Goal: Task Accomplishment & Management: Manage account settings

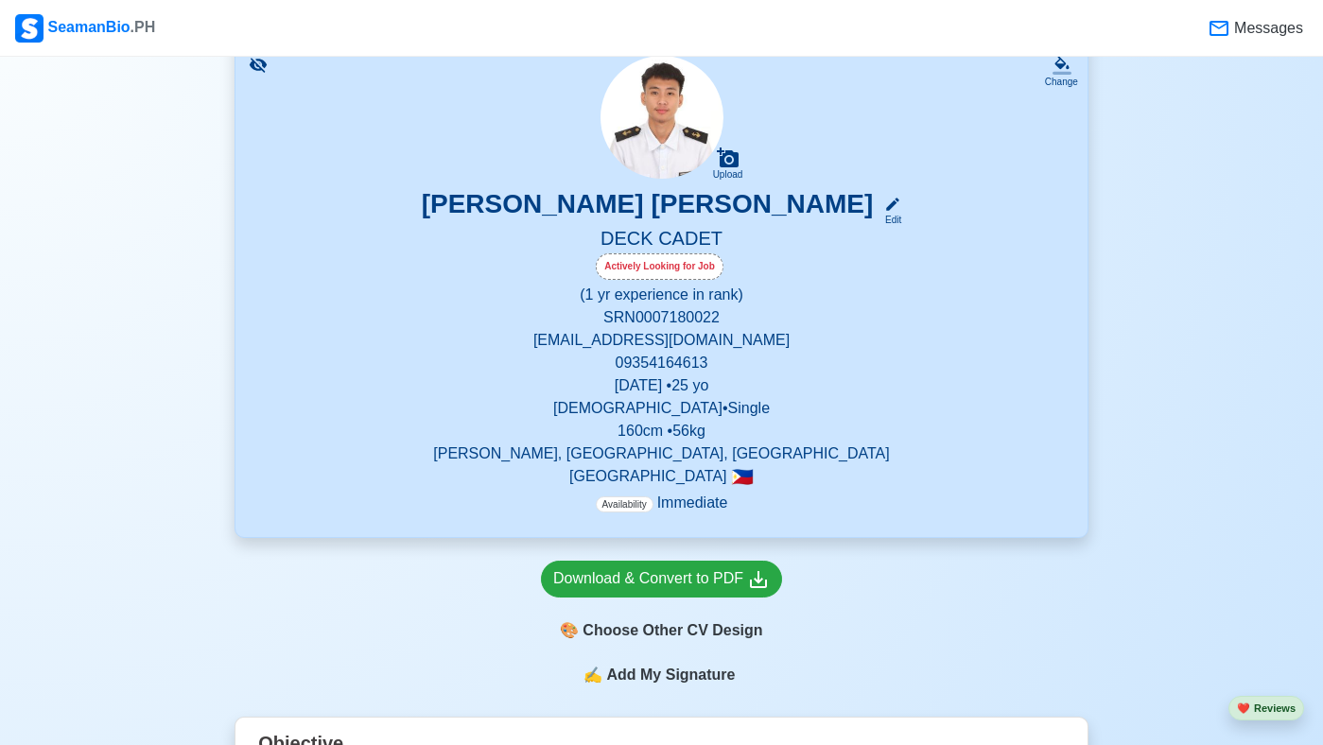
scroll to position [151, 0]
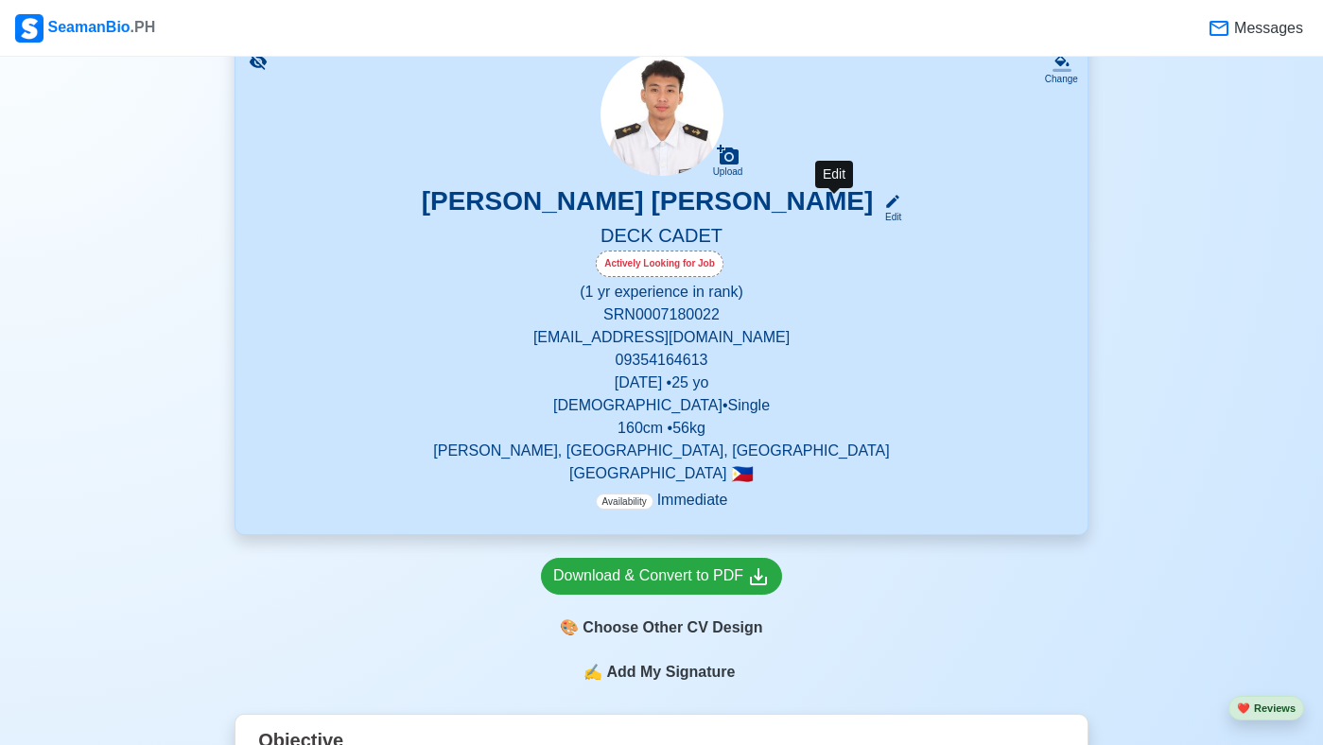
click at [884, 208] on icon at bounding box center [892, 201] width 17 height 17
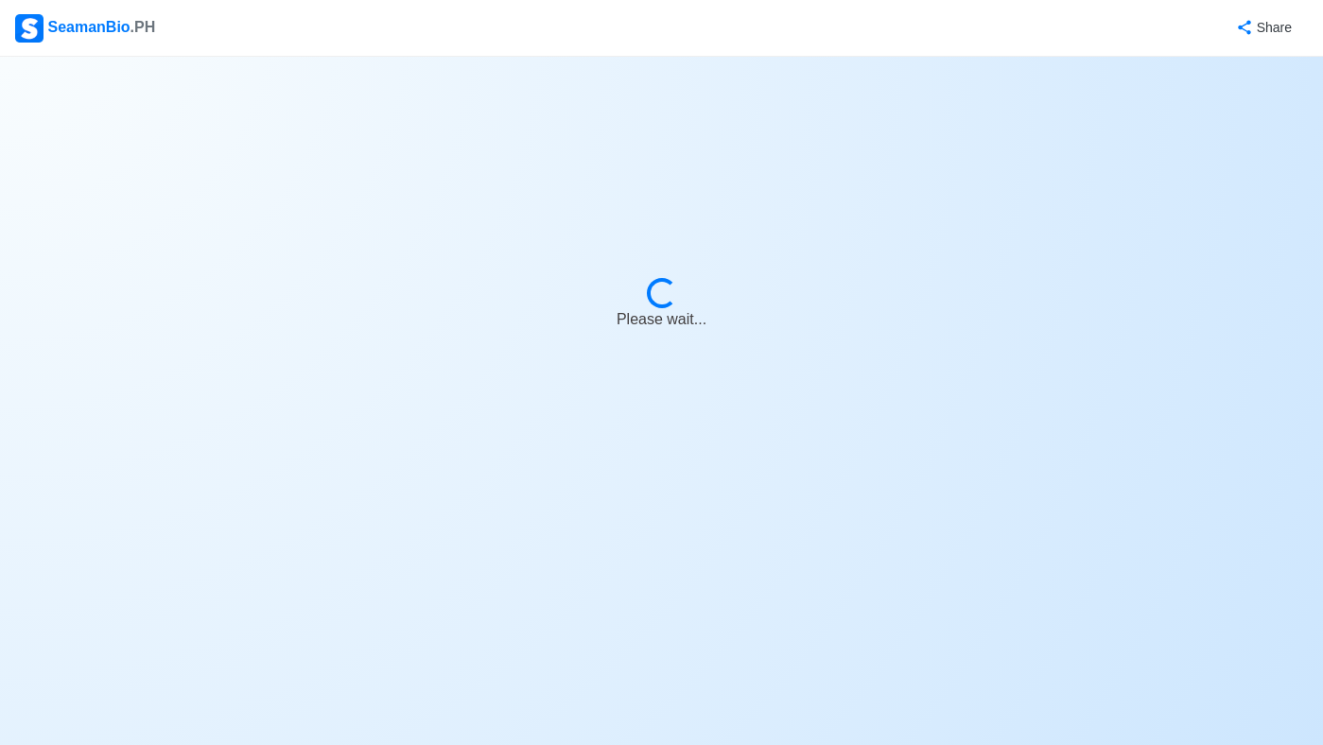
select select "Actively Looking for Job"
select select "Visible for Hiring"
select select "Single"
select select "[DEMOGRAPHIC_DATA]"
select select "PH"
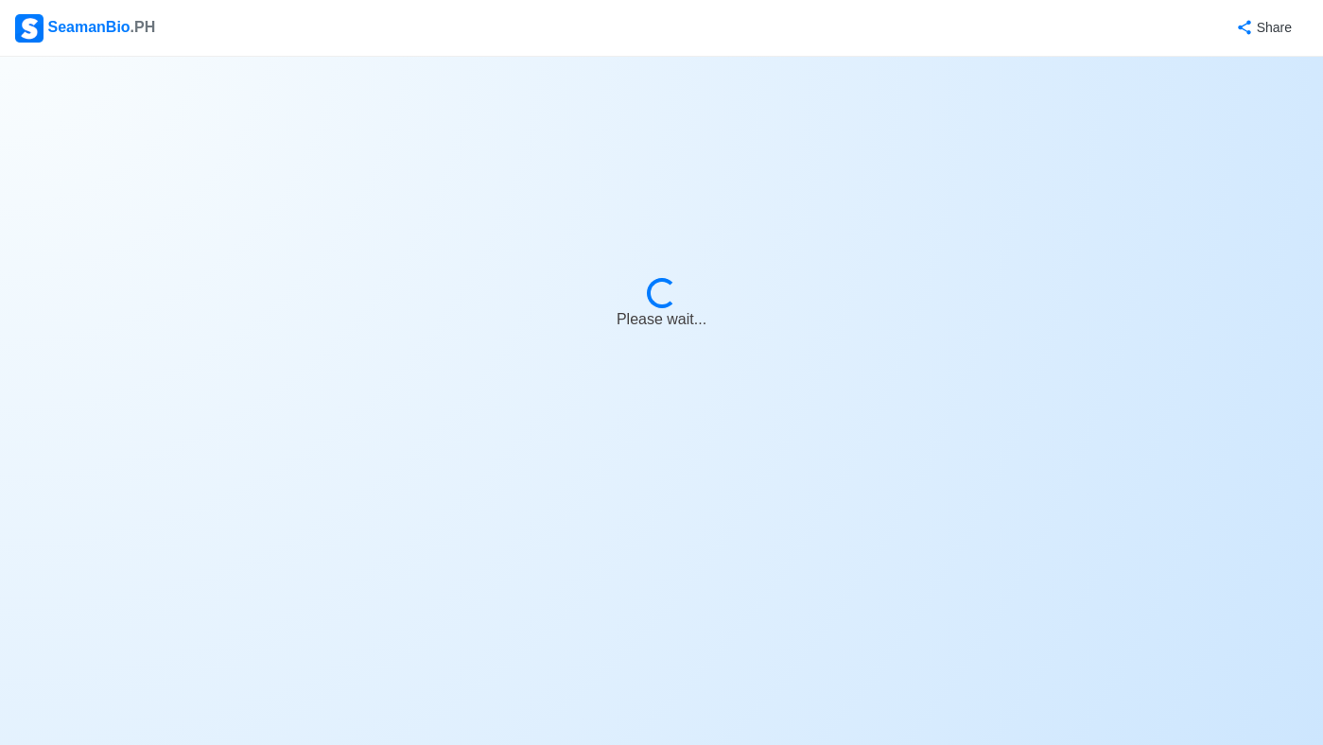
select select "1"
select select "0"
select select "4102416000000"
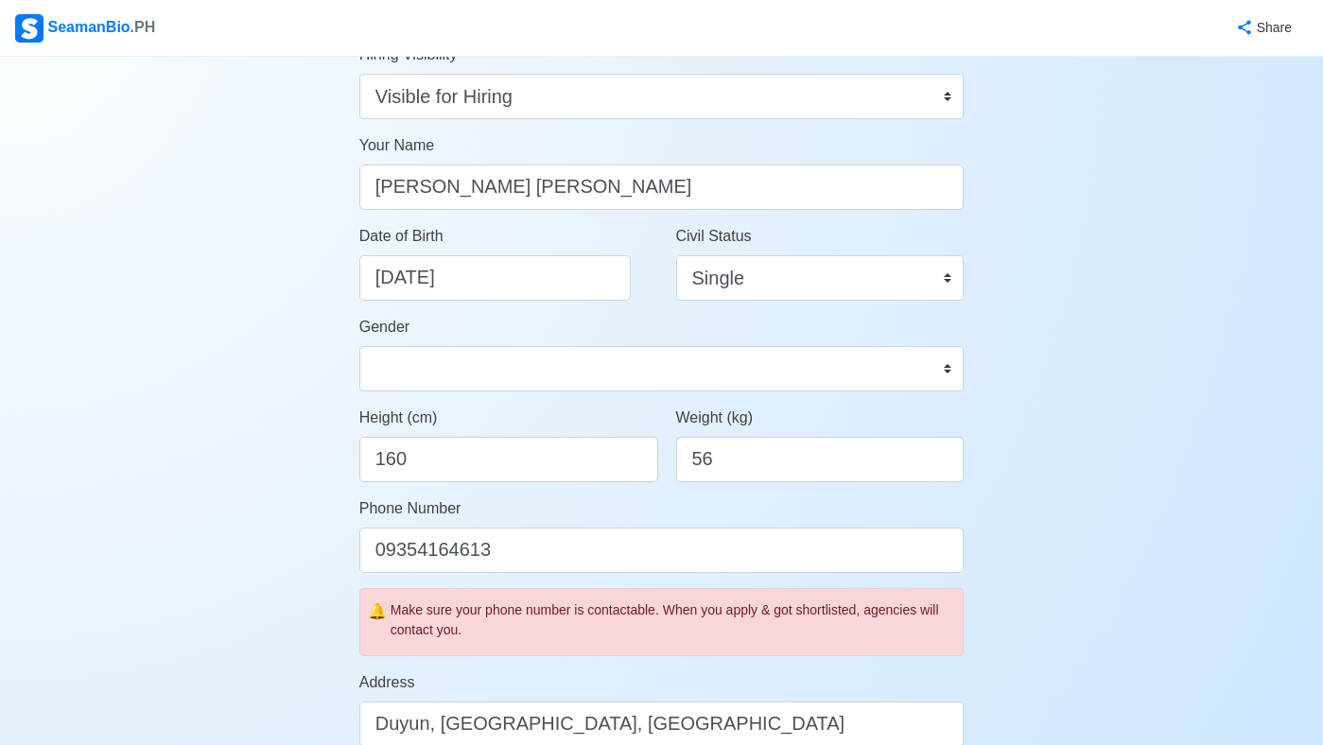
scroll to position [151, 0]
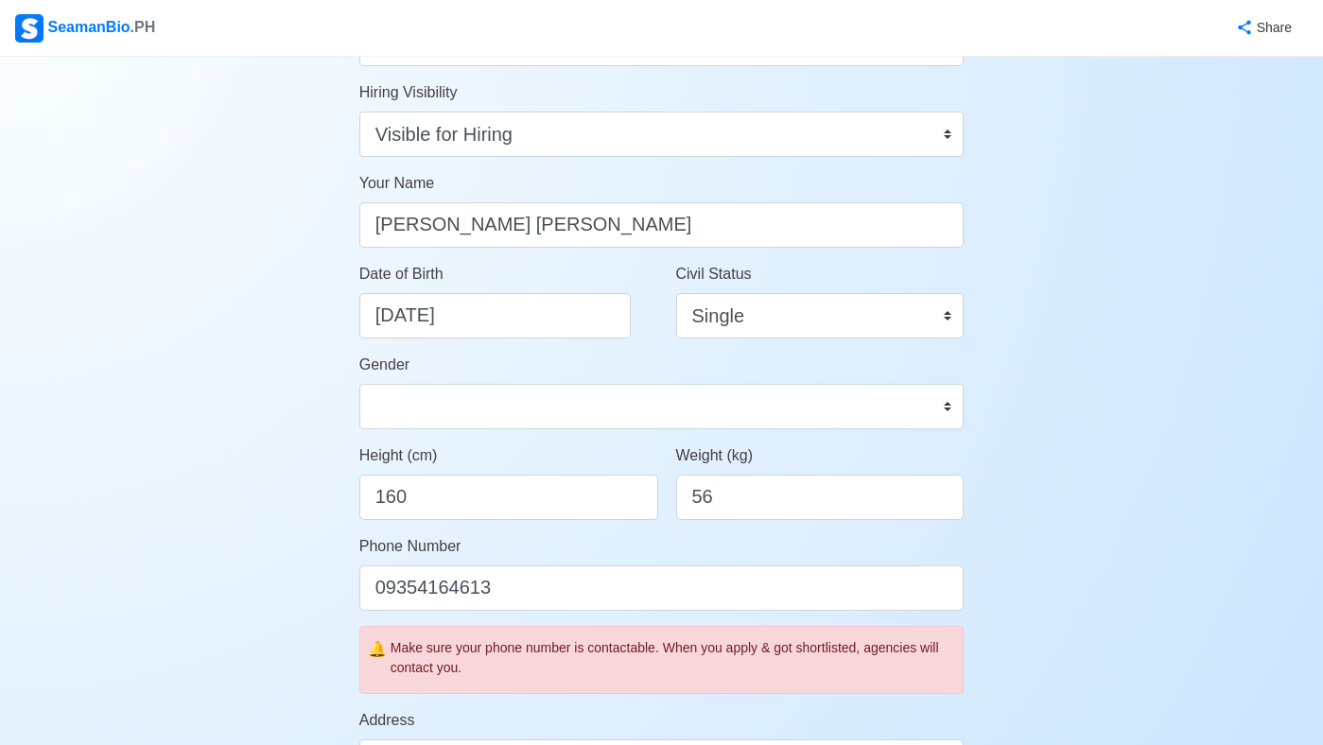
click at [51, 26] on div "SeamanBio .PH" at bounding box center [85, 28] width 140 height 28
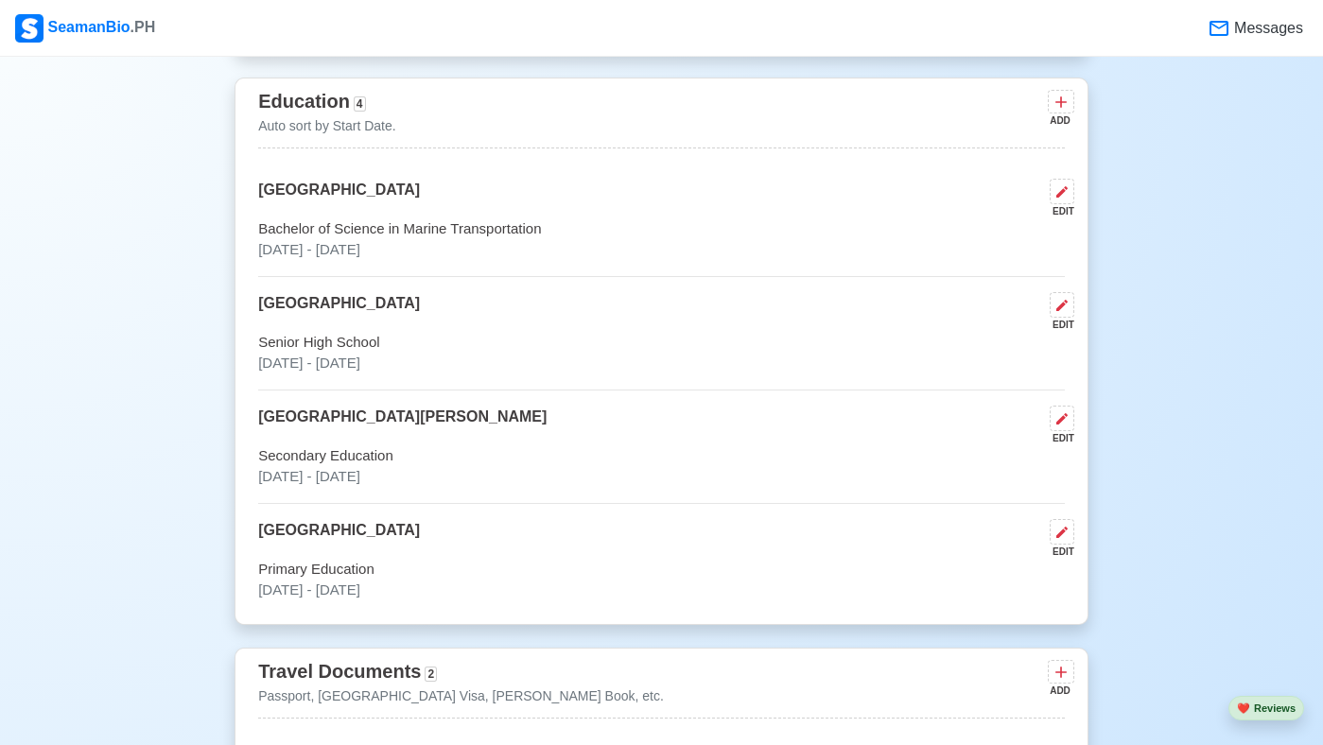
scroll to position [1172, 0]
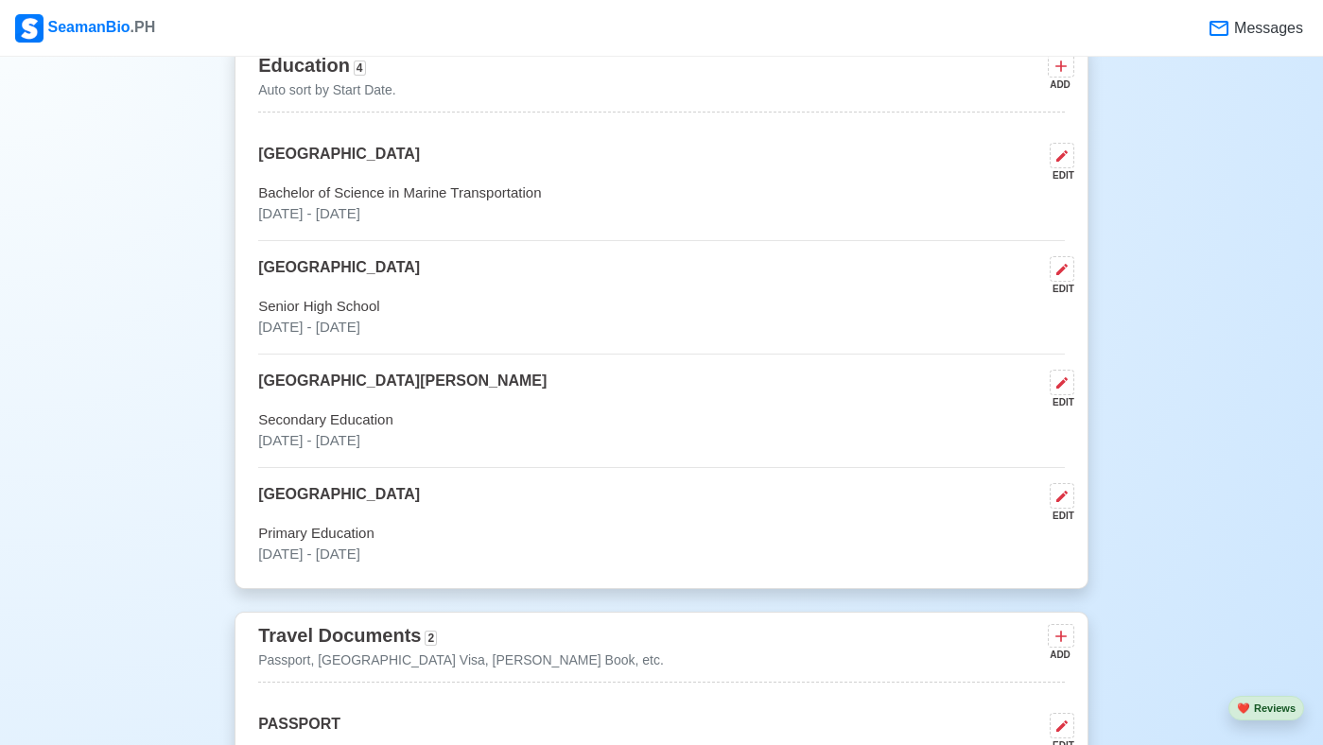
click at [336, 100] on p "Auto sort by Start Date." at bounding box center [327, 90] width 138 height 20
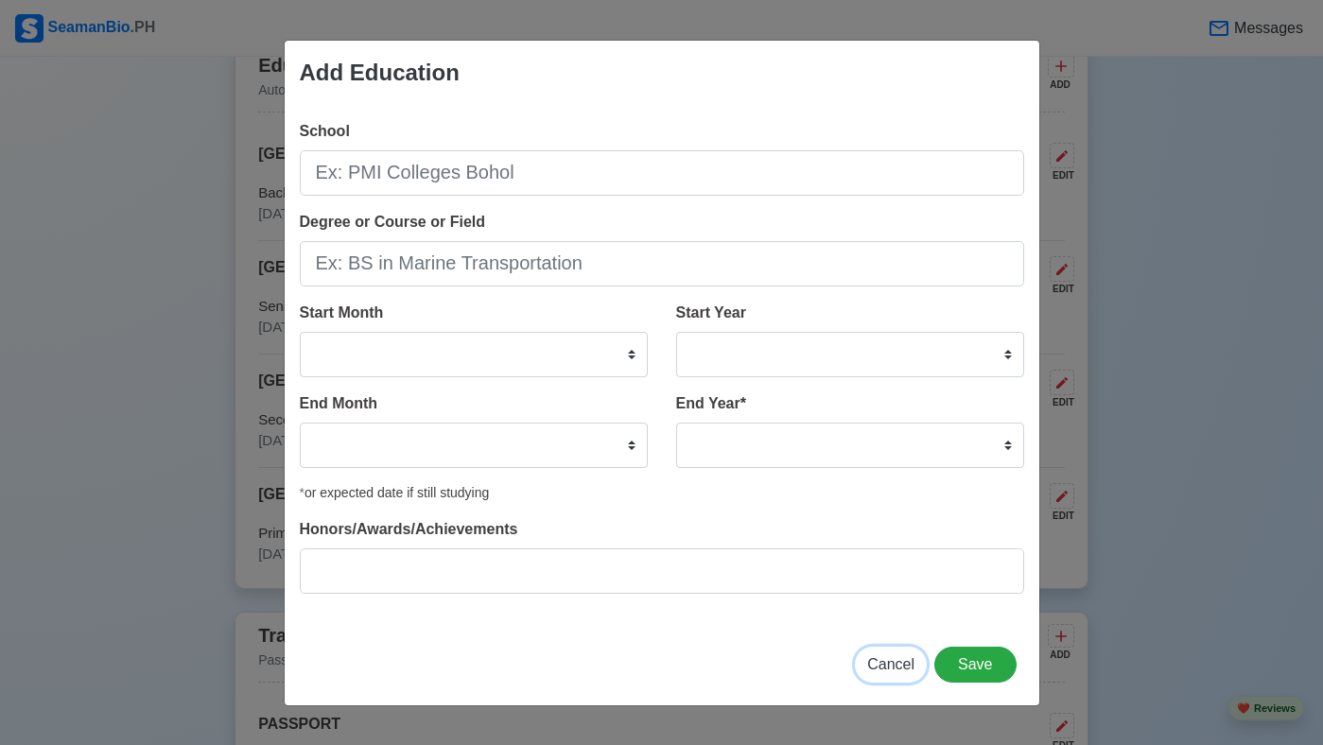
click at [897, 657] on span "Cancel" at bounding box center [890, 664] width 47 height 16
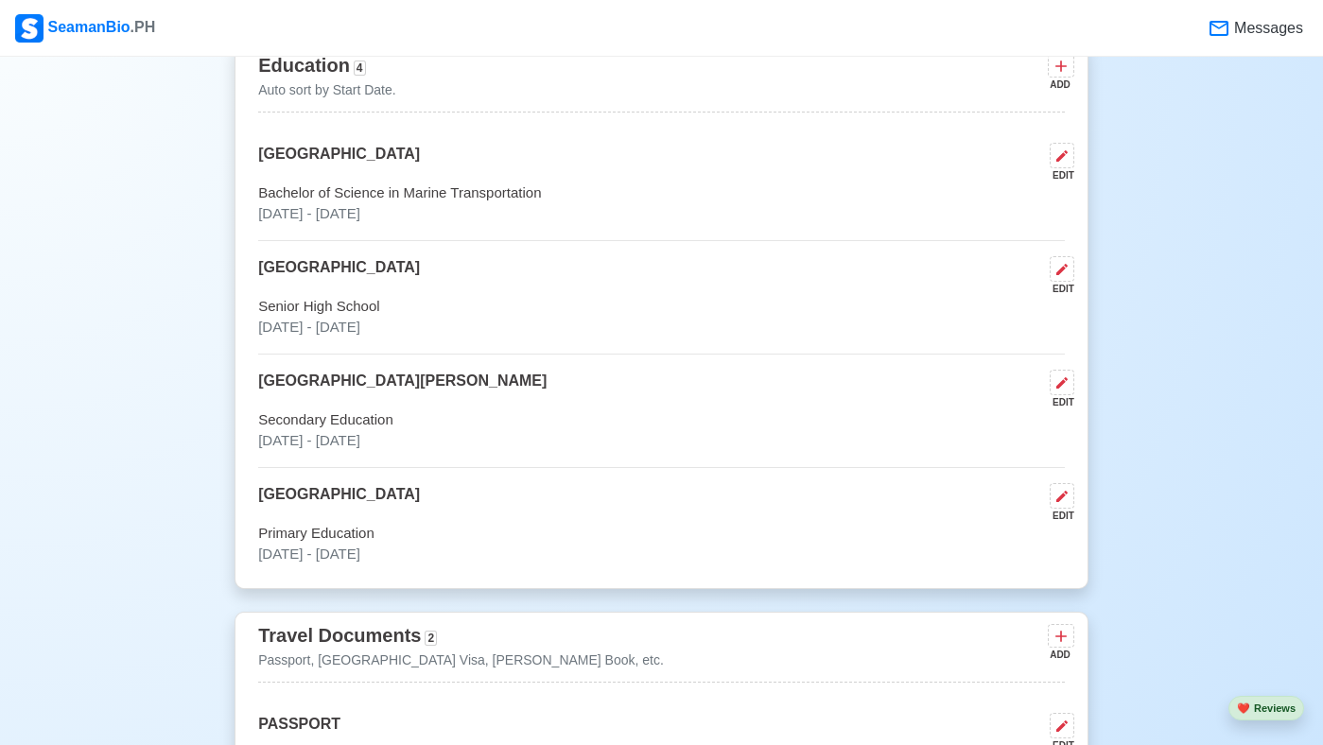
click at [1073, 523] on div "EDIT" at bounding box center [1058, 503] width 32 height 40
select select "June"
select select "2005"
select select "March"
select select "2012"
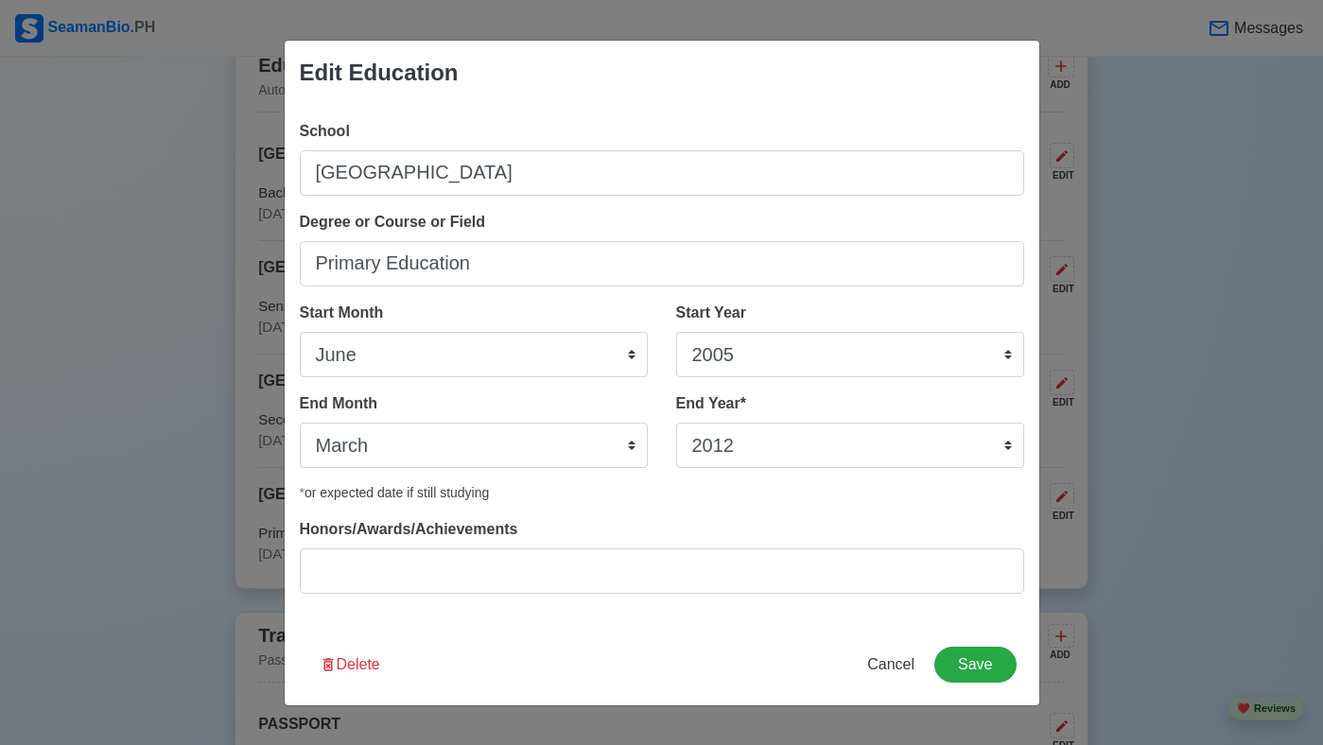
click at [1219, 484] on div "Edit Education School [GEOGRAPHIC_DATA] Degree or Course or Field Primary Educa…" at bounding box center [661, 372] width 1323 height 745
click at [888, 660] on span "Cancel" at bounding box center [890, 664] width 47 height 16
select select
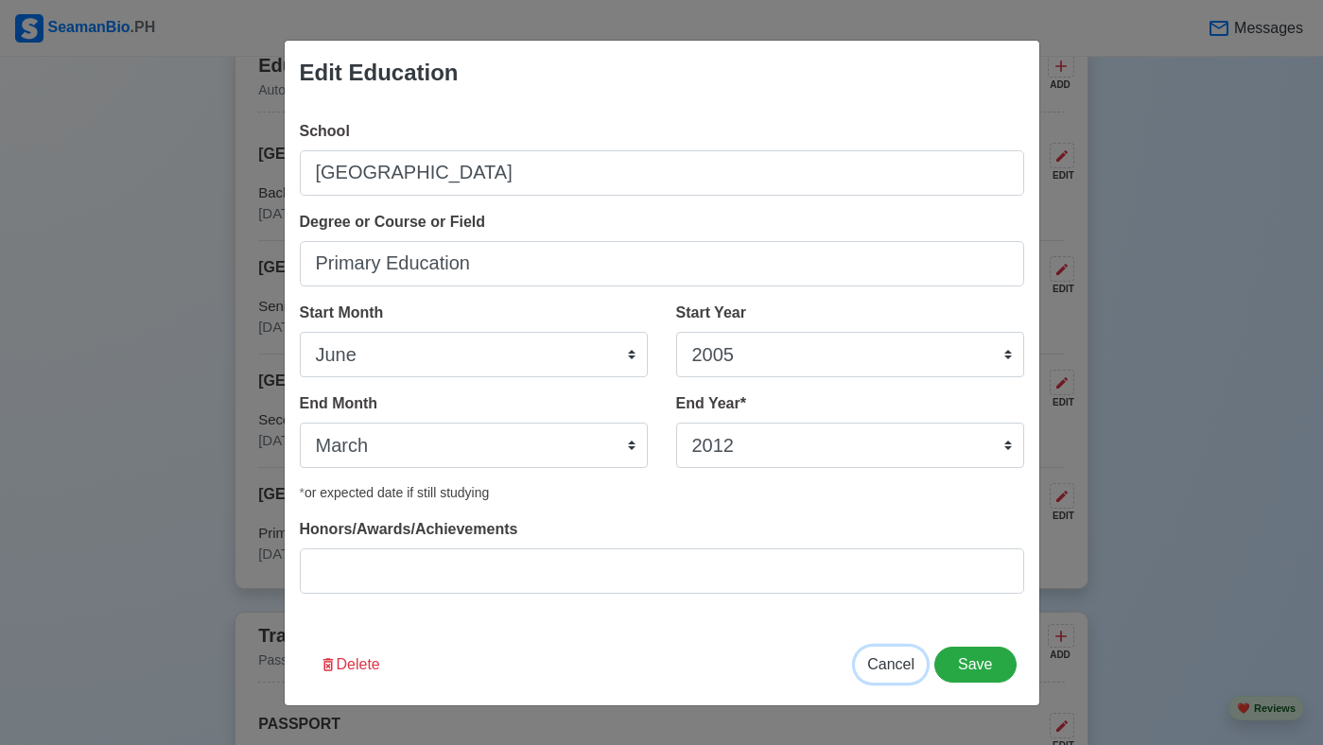
select select
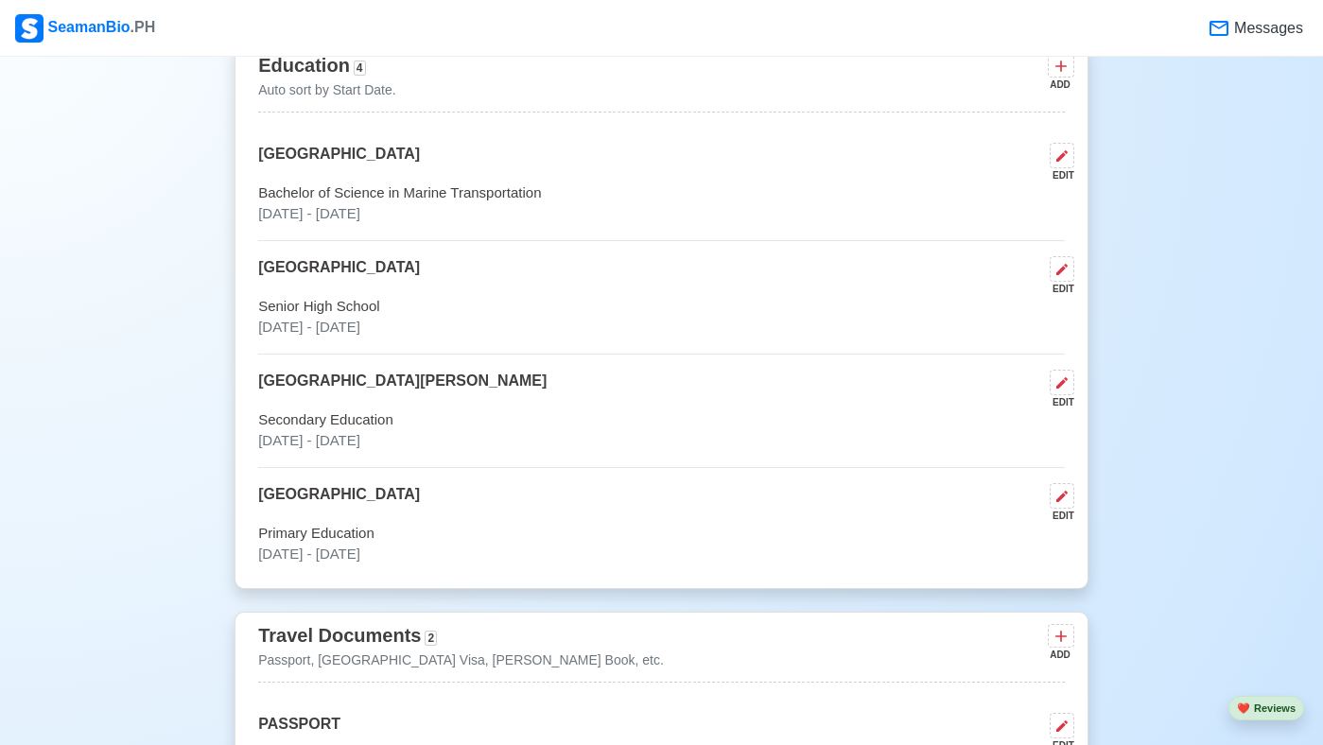
click at [357, 76] on span "4" at bounding box center [360, 68] width 12 height 15
click at [338, 76] on span "Education" at bounding box center [304, 65] width 92 height 21
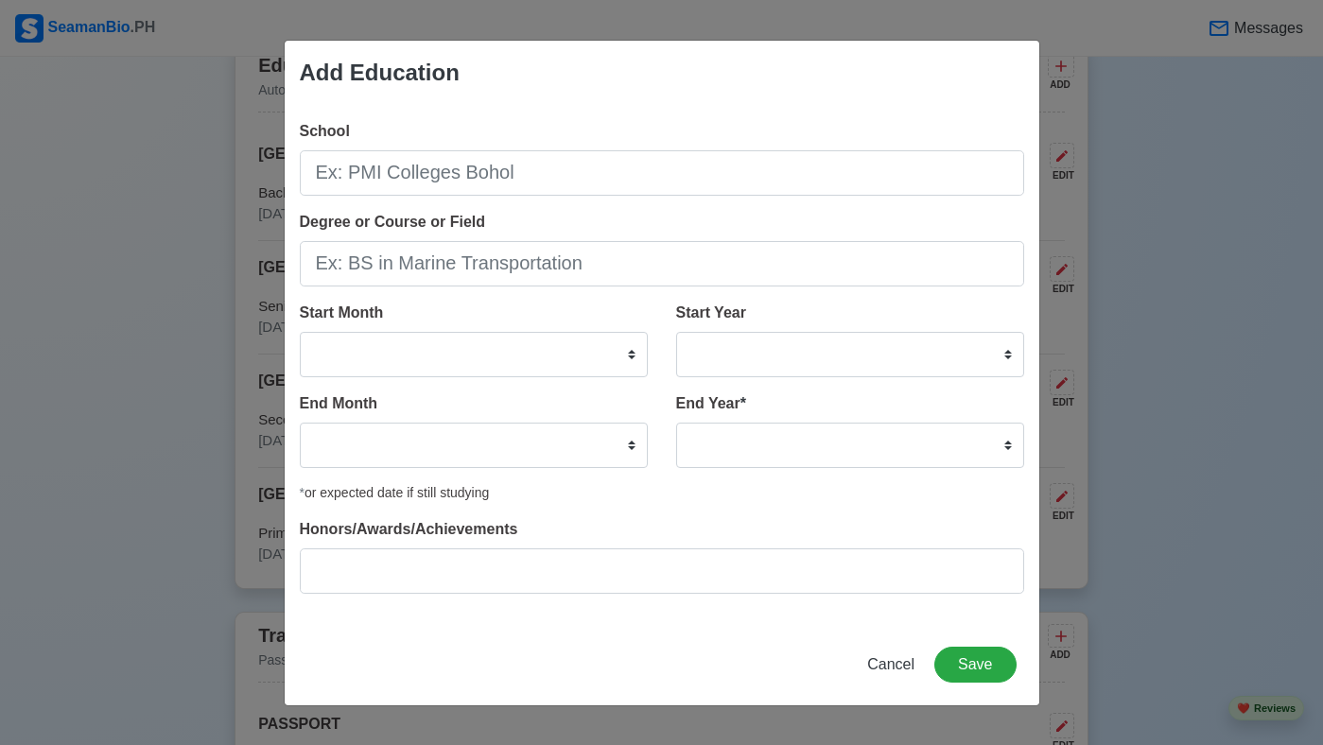
click at [142, 200] on div "Add Education School Degree or Course or Field Start Month January February Mar…" at bounding box center [661, 372] width 1323 height 745
click at [898, 671] on span "Cancel" at bounding box center [890, 664] width 47 height 16
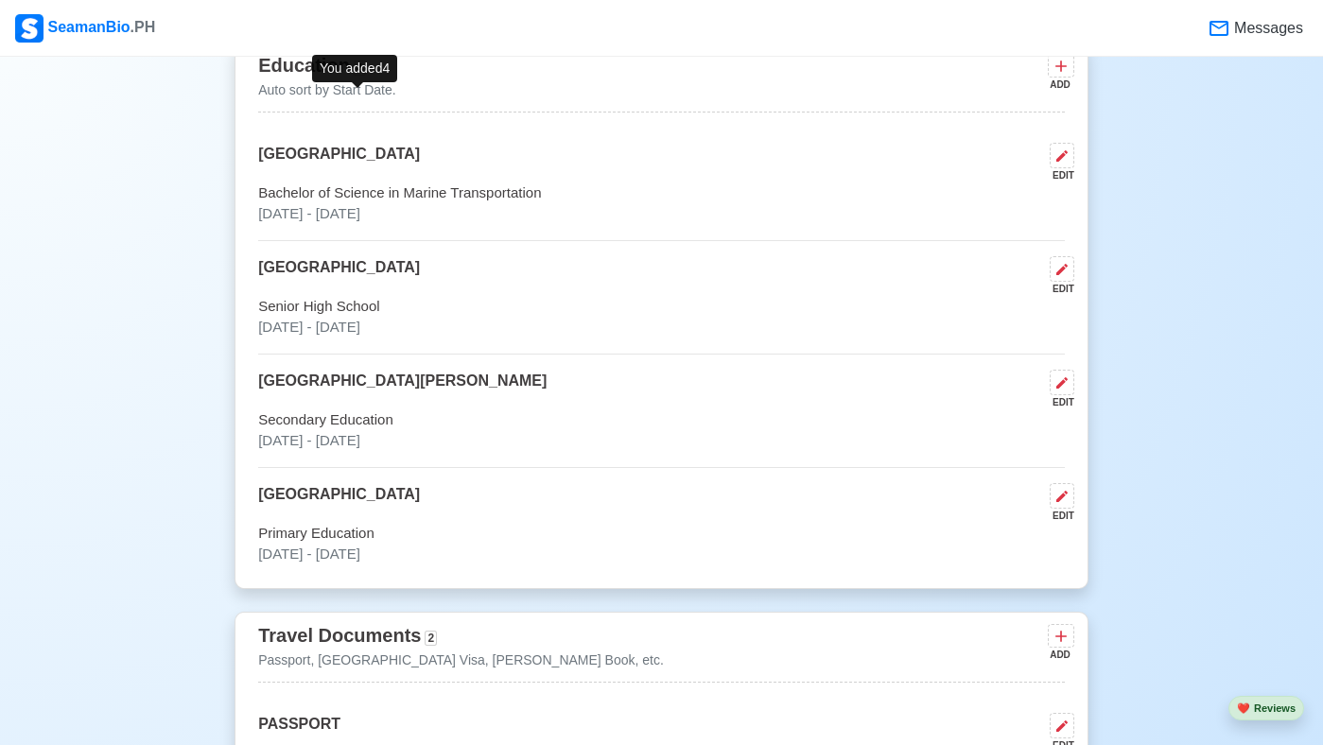
click at [358, 76] on span "4" at bounding box center [360, 68] width 12 height 15
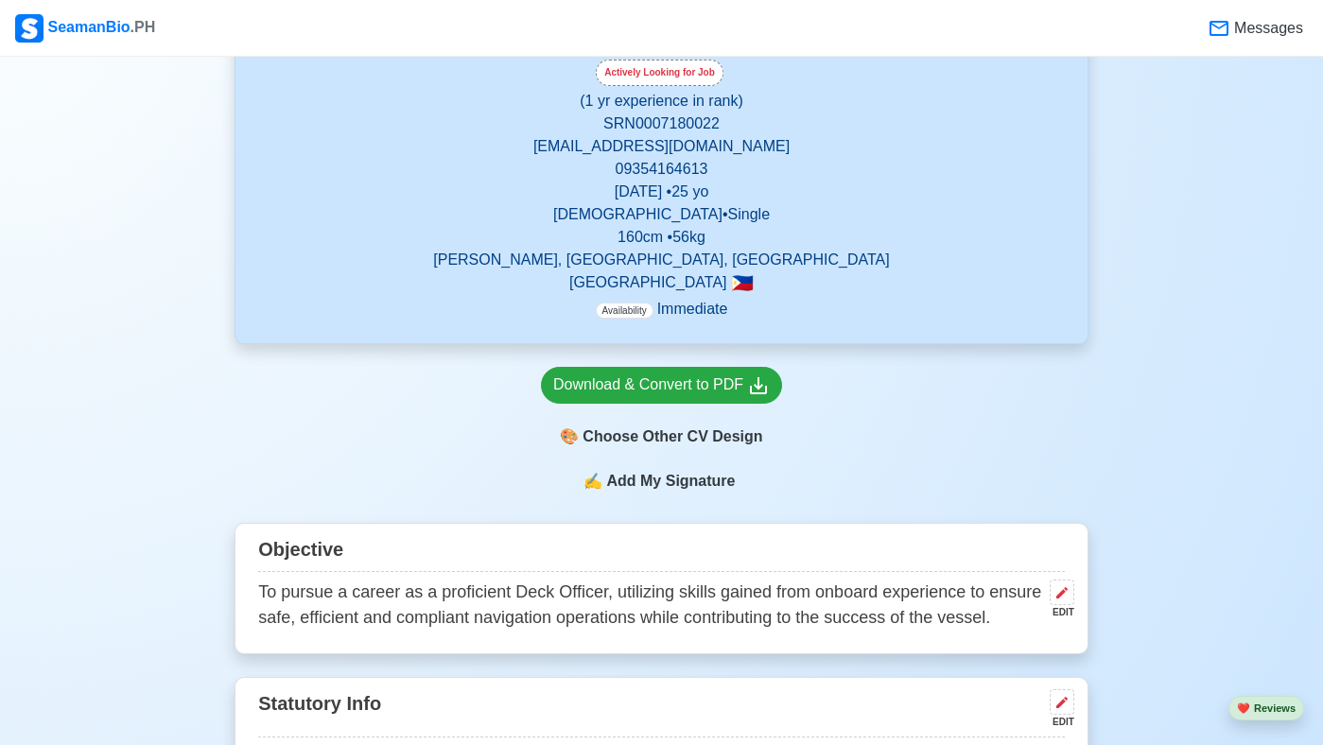
scroll to position [340, 0]
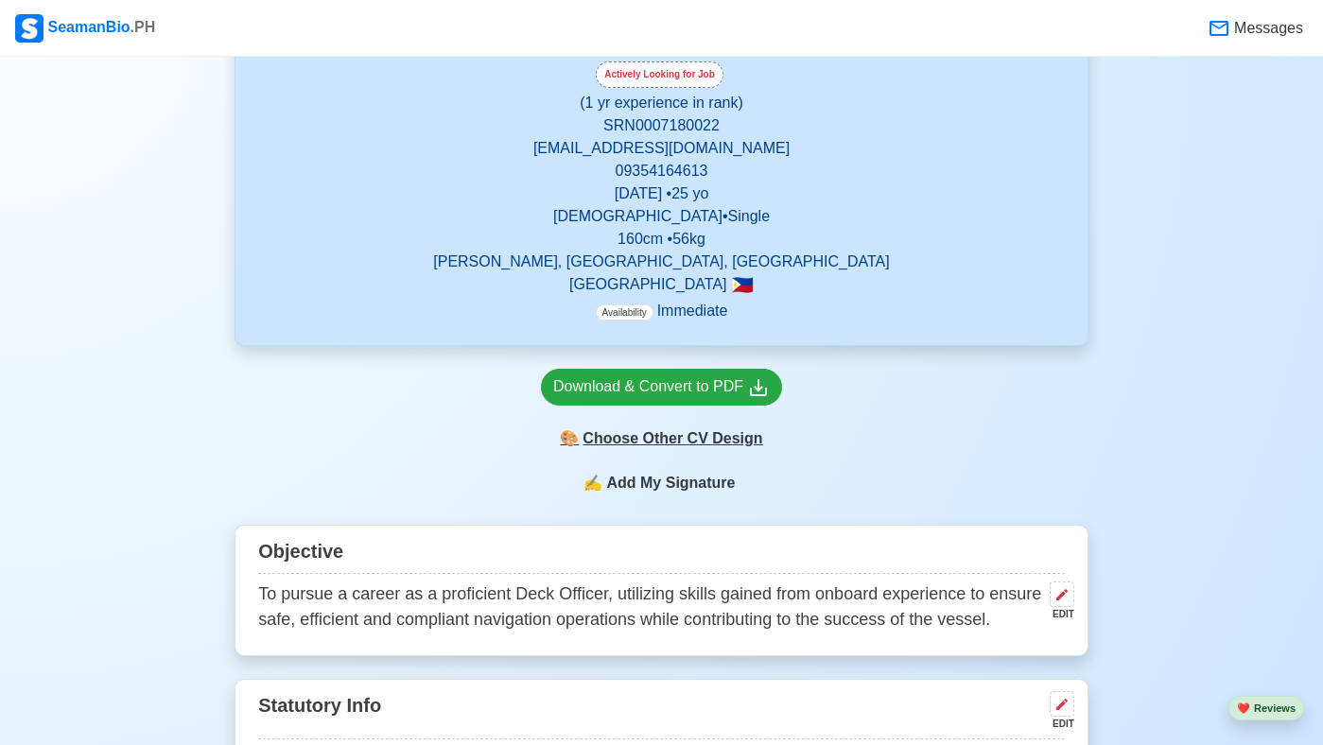
click at [721, 439] on div "🎨 Choose Other CV Design" at bounding box center [661, 439] width 241 height 36
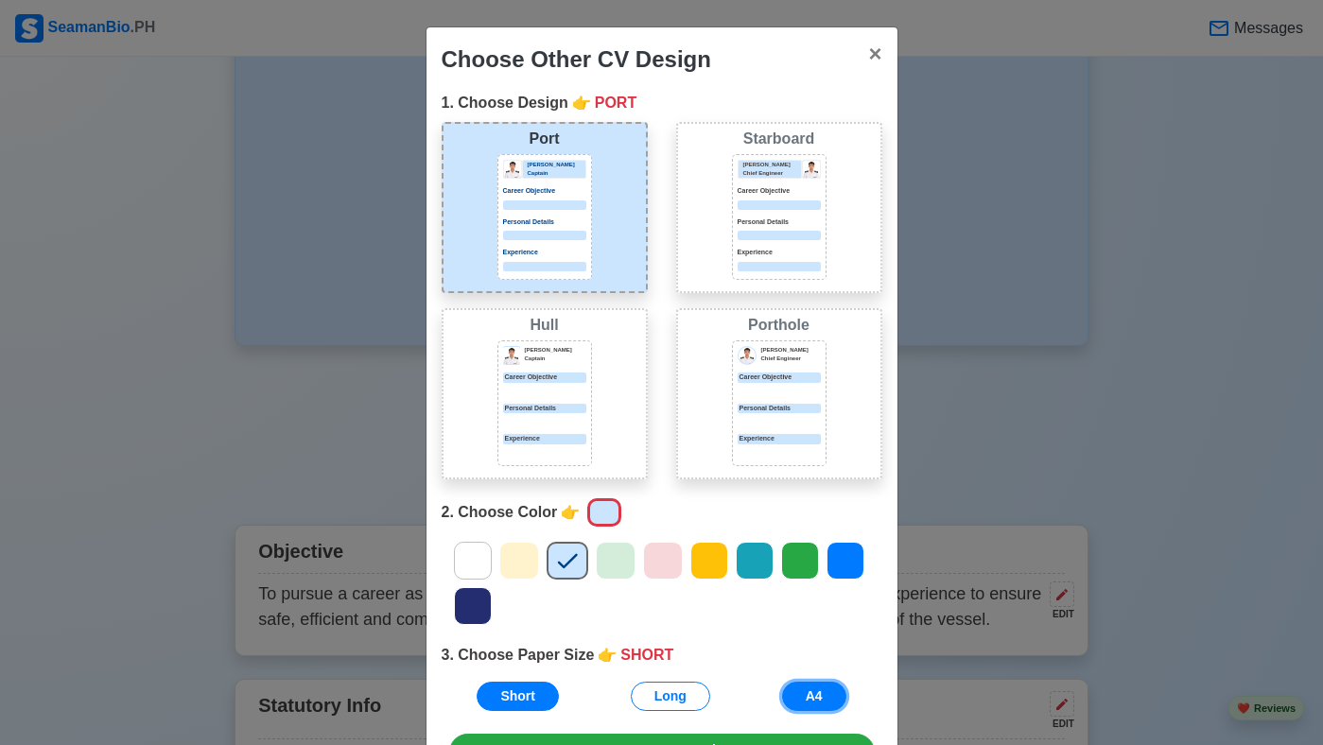
click at [806, 696] on button "A4" at bounding box center [814, 696] width 64 height 29
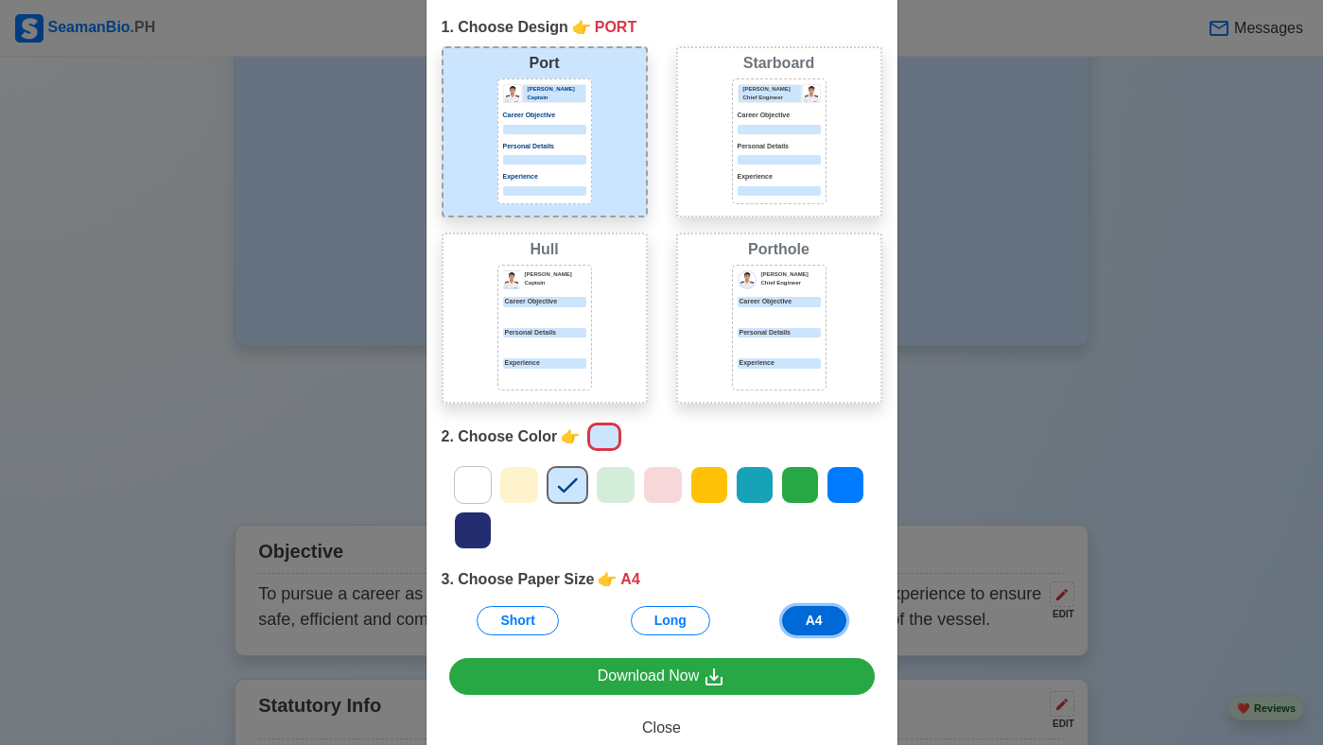
scroll to position [113, 0]
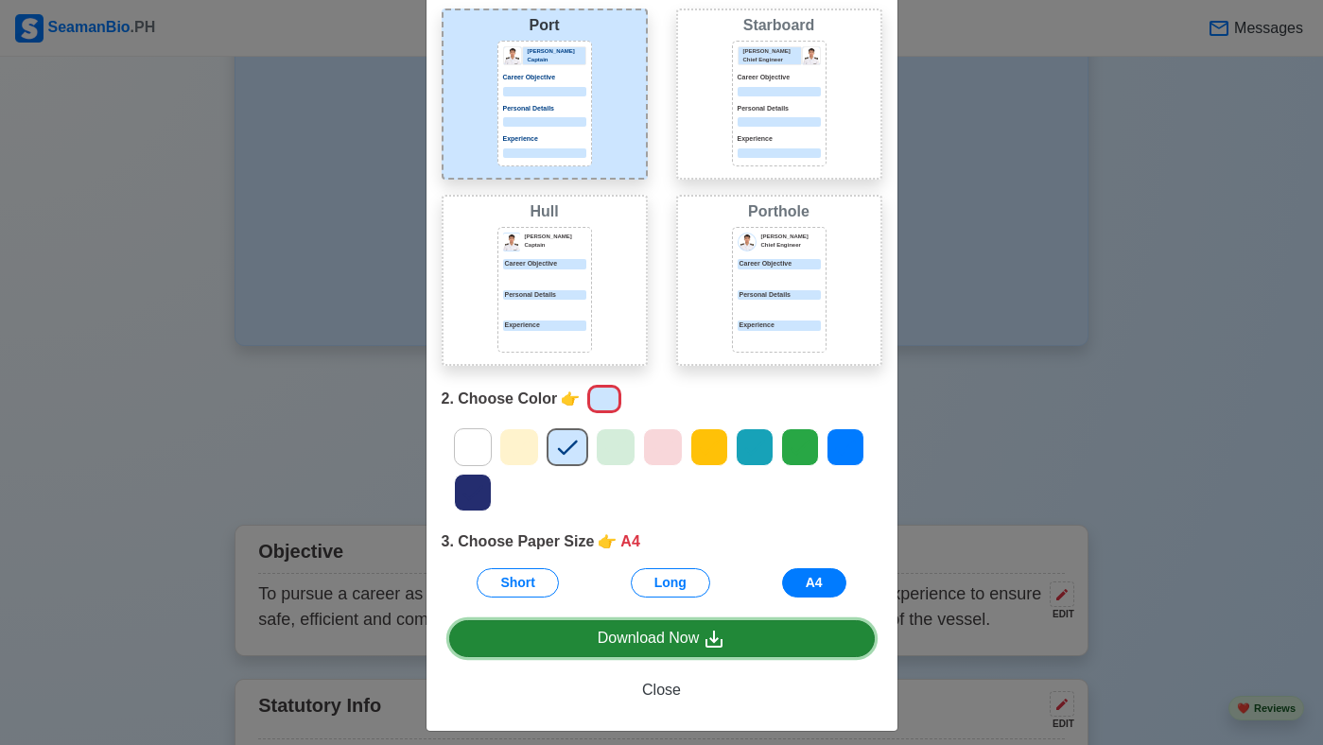
click at [791, 643] on link "Download Now" at bounding box center [661, 638] width 425 height 37
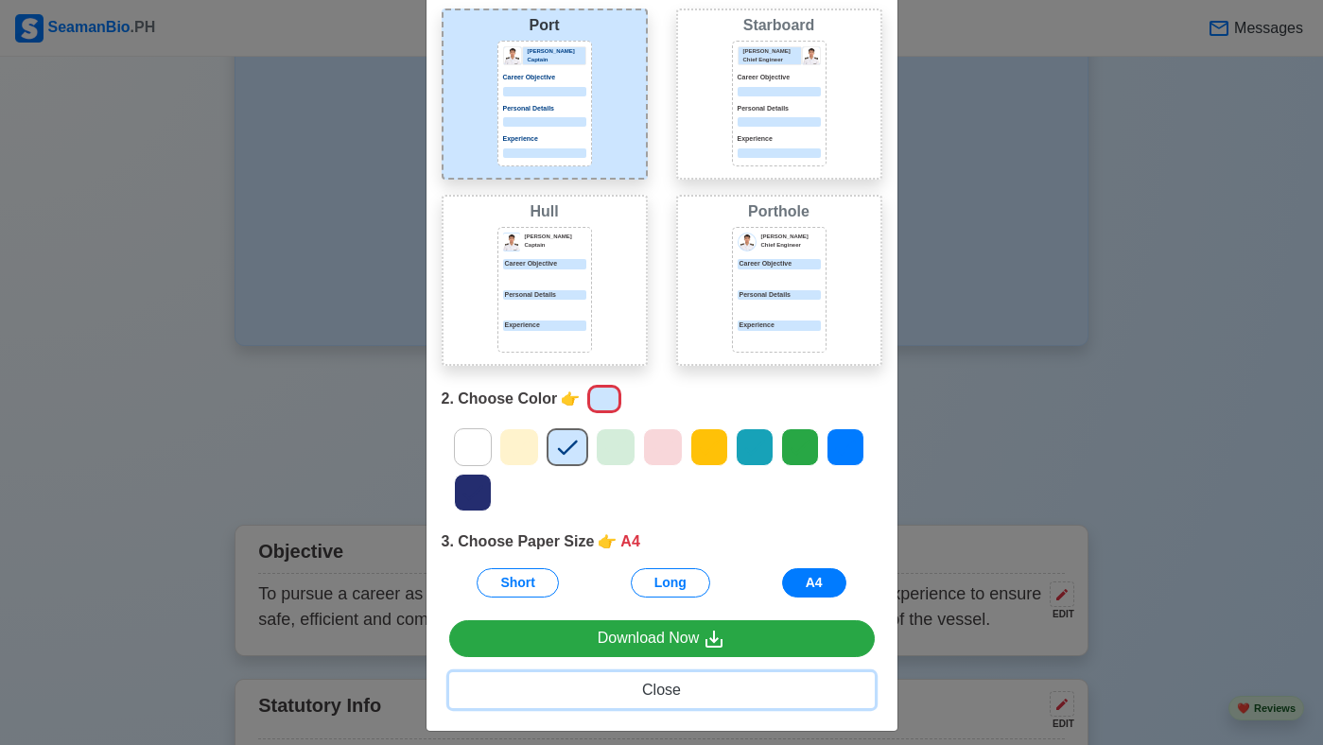
click at [666, 691] on span "Close" at bounding box center [661, 690] width 39 height 16
